Goal: Information Seeking & Learning: Learn about a topic

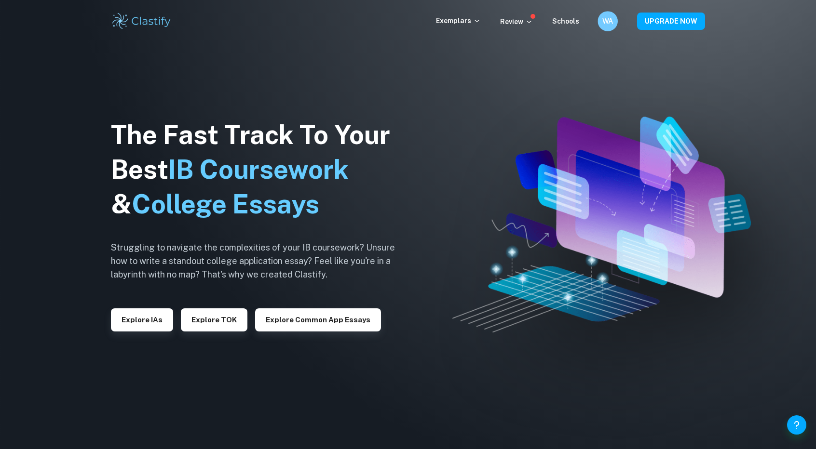
click at [611, 28] on div "WA" at bounding box center [607, 21] width 20 height 20
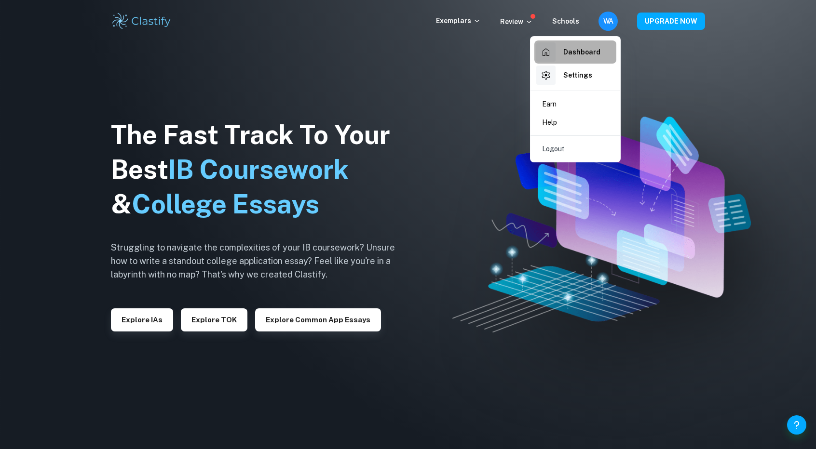
click at [594, 52] on h6 "Dashboard" at bounding box center [581, 52] width 37 height 11
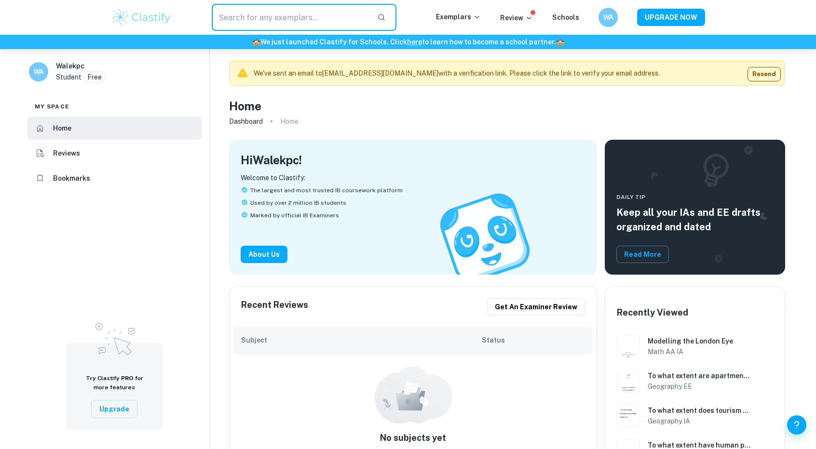
click at [316, 11] on input "text" at bounding box center [291, 17] width 158 height 27
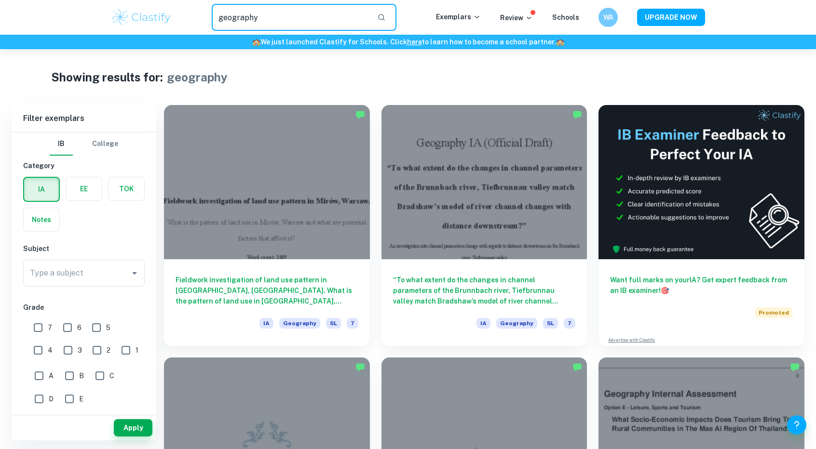
drag, startPoint x: 317, startPoint y: 21, endPoint x: 96, endPoint y: 29, distance: 220.9
click at [96, 29] on div "geography ​ Exemplars Review Schools WA UPGRADE NOW" at bounding box center [408, 17] width 816 height 35
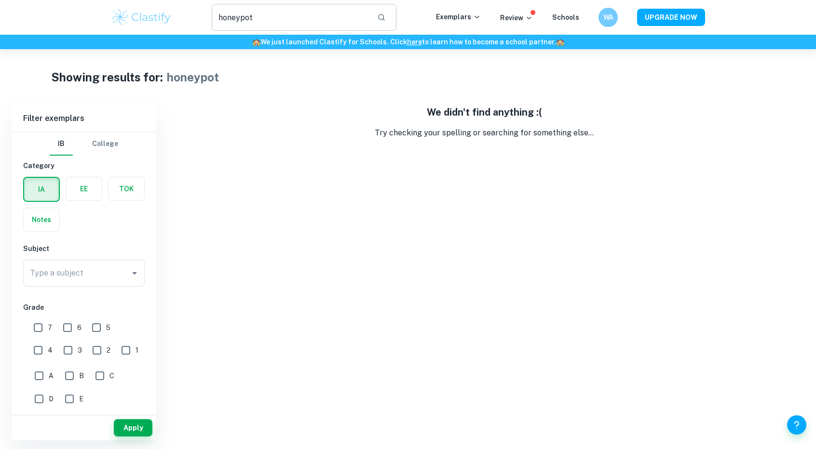
click at [308, 29] on input "honeypot" at bounding box center [291, 17] width 158 height 27
type input "tourism"
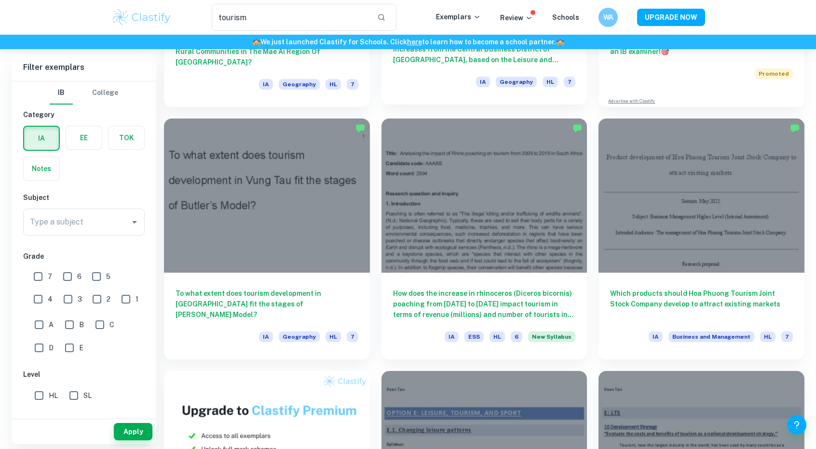
scroll to position [240, 0]
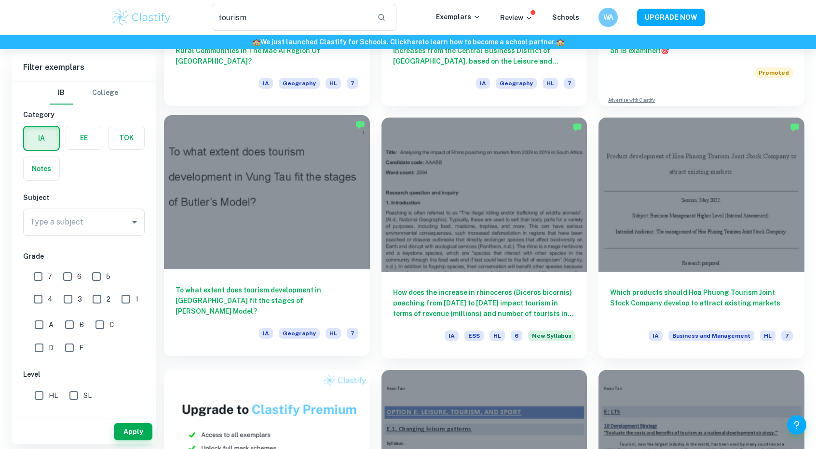
click at [316, 288] on h6 "To what extent does tourism development in [GEOGRAPHIC_DATA] fit the stages of …" at bounding box center [266, 301] width 183 height 32
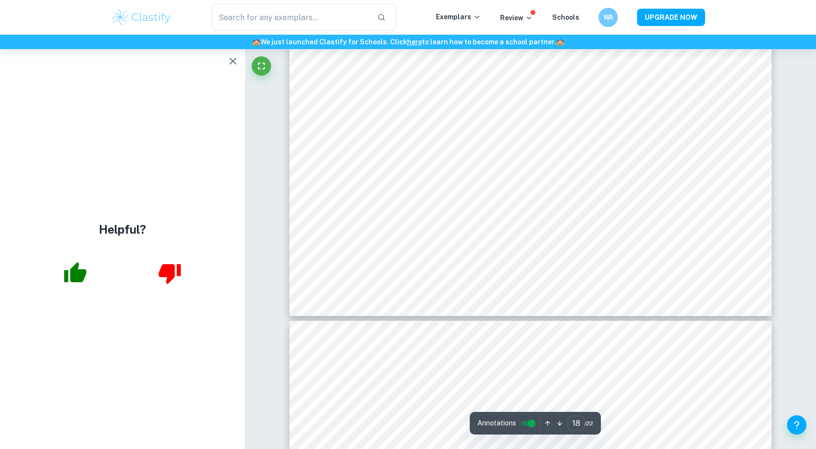
scroll to position [11364, 0]
click at [232, 65] on icon "button" at bounding box center [233, 61] width 12 height 12
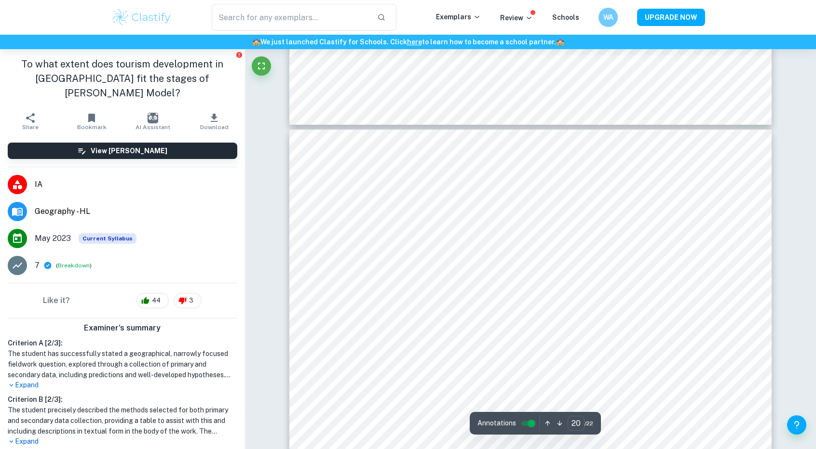
scroll to position [12182, 0]
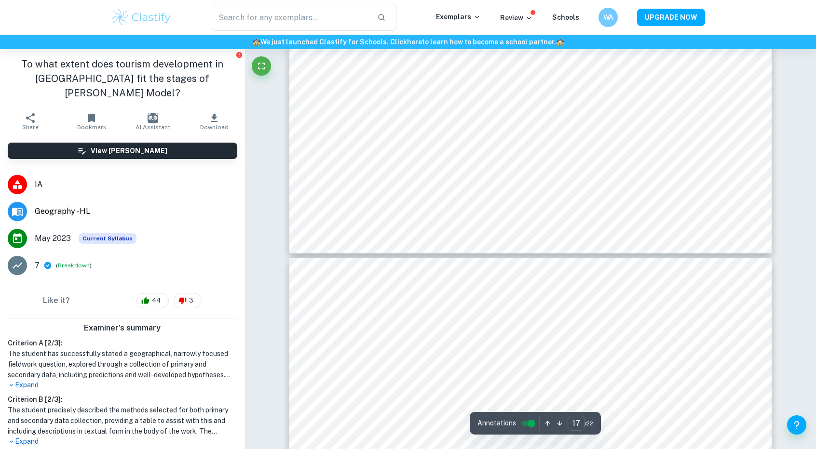
type input "18"
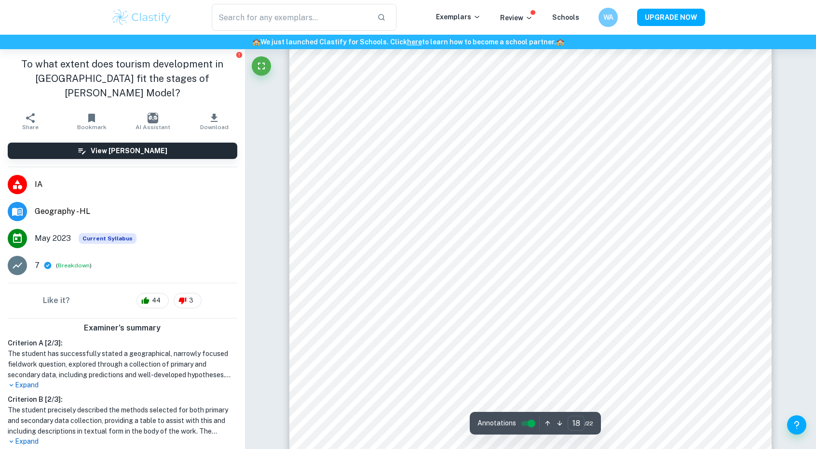
scroll to position [11027, 0]
